Goal: Find specific page/section: Find specific page/section

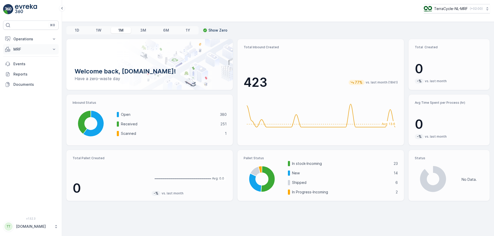
click at [51, 50] on button "MRF" at bounding box center [31, 49] width 56 height 10
click at [36, 65] on link "Inbound" at bounding box center [35, 65] width 48 height 7
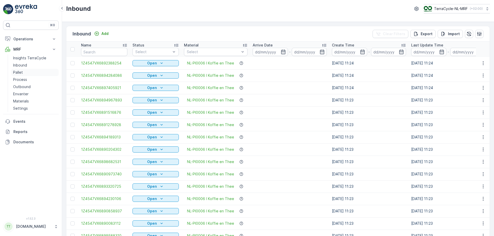
click at [27, 72] on link "Pallet" at bounding box center [35, 72] width 48 height 7
